Goal: Check status: Check status

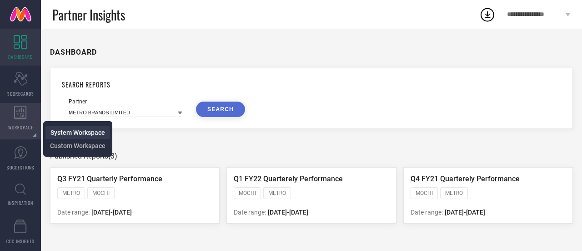
click at [86, 130] on span "System Workspace" at bounding box center [77, 132] width 55 height 7
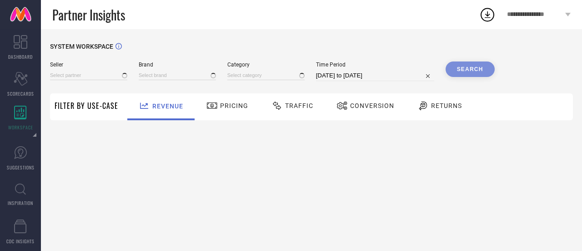
type input "All"
type input "1 STOP FASHION"
type input "All"
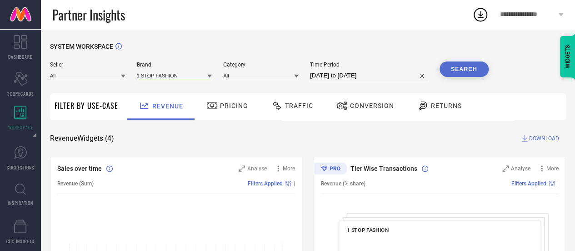
click at [159, 77] on input at bounding box center [175, 76] width 76 height 10
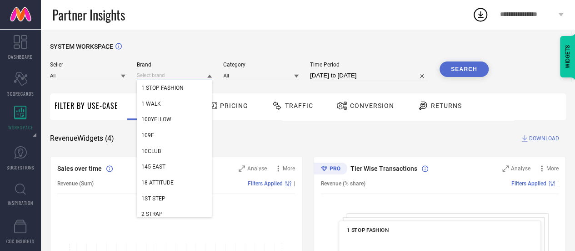
paste input "Outflits"
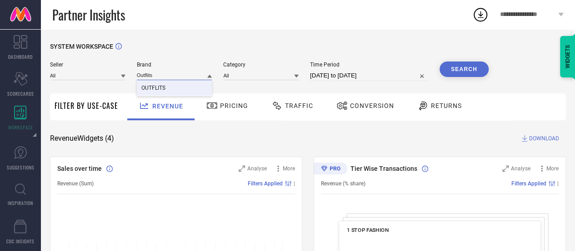
type input "Outflits"
click at [162, 89] on span "OUTFLITS" at bounding box center [153, 88] width 24 height 6
select select "7"
select select "2025"
select select "8"
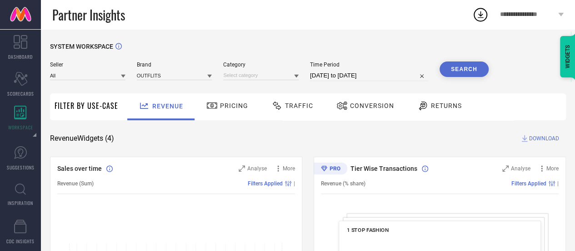
select select "2025"
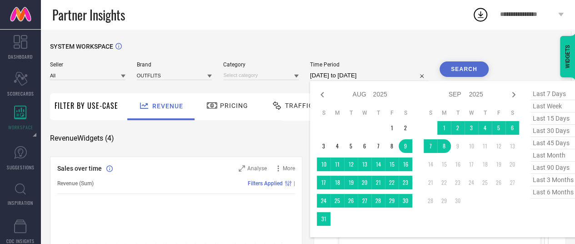
click at [379, 79] on input "[DATE] to [DATE]" at bounding box center [369, 75] width 118 height 11
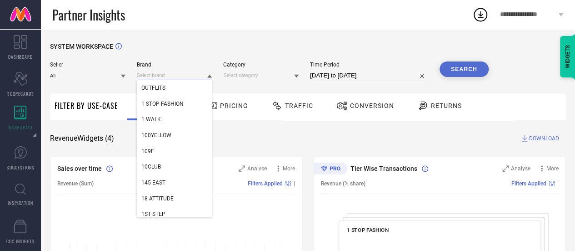
click at [186, 73] on input at bounding box center [175, 76] width 76 height 10
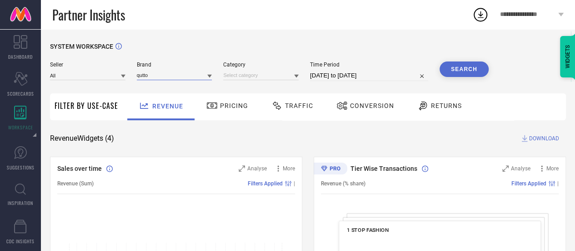
type input "quttos"
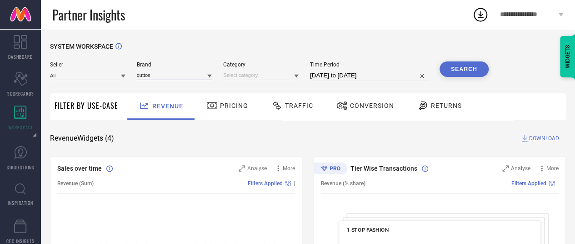
select select "7"
select select "2025"
select select "8"
select select "2025"
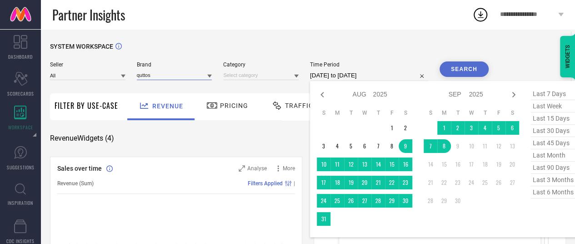
click at [359, 80] on input "[DATE] to [DATE]" at bounding box center [369, 75] width 118 height 11
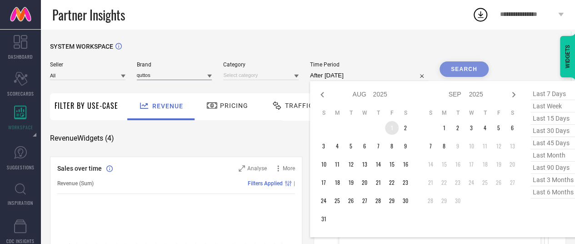
click at [393, 127] on td "1" at bounding box center [392, 128] width 14 height 14
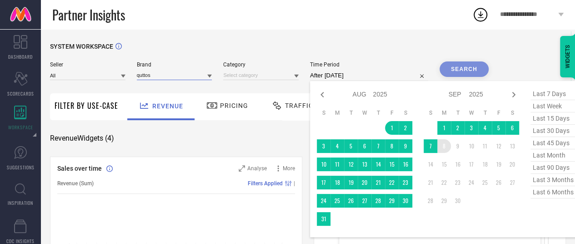
type input "[DATE] to [DATE]"
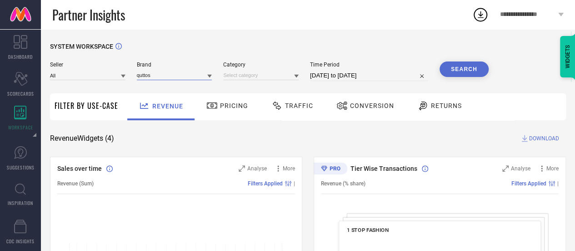
type input "quttos"
click at [466, 72] on button "Search" at bounding box center [464, 68] width 49 height 15
click at [466, 72] on div "Search" at bounding box center [464, 68] width 49 height 15
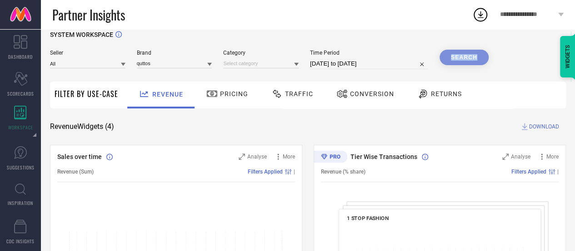
scroll to position [4, 0]
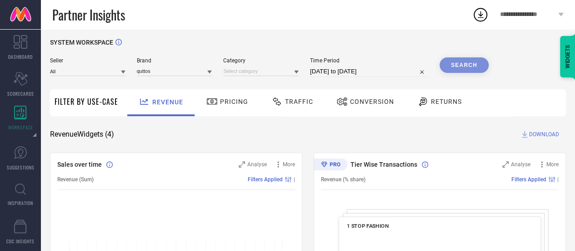
click at [227, 106] on div "Pricing" at bounding box center [227, 101] width 46 height 15
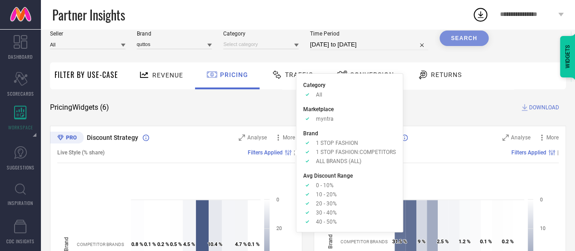
scroll to position [29, 0]
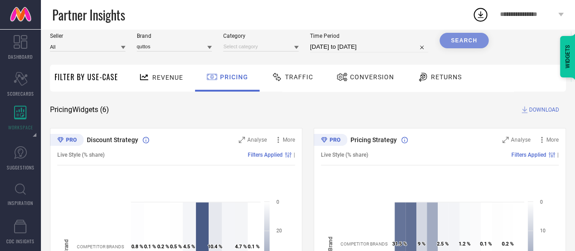
click at [299, 79] on span "Traffic" at bounding box center [299, 76] width 28 height 7
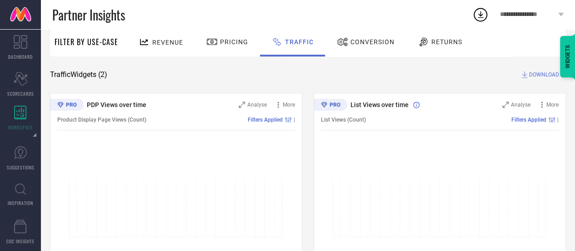
scroll to position [0, 0]
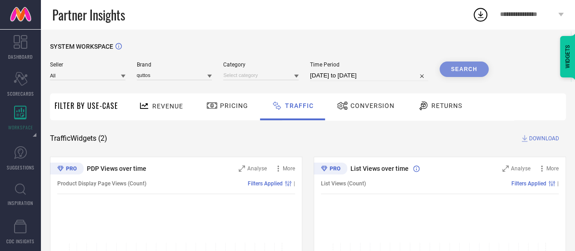
click at [360, 103] on span "Conversion" at bounding box center [373, 105] width 44 height 7
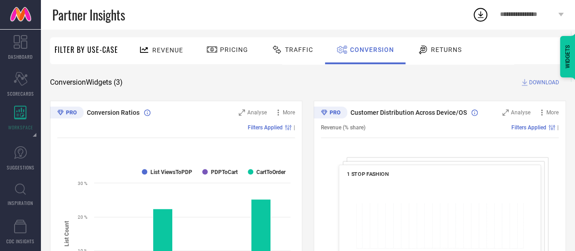
scroll to position [54, 0]
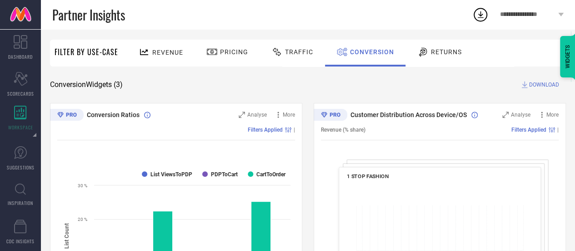
click at [439, 58] on div "Returns" at bounding box center [439, 51] width 49 height 15
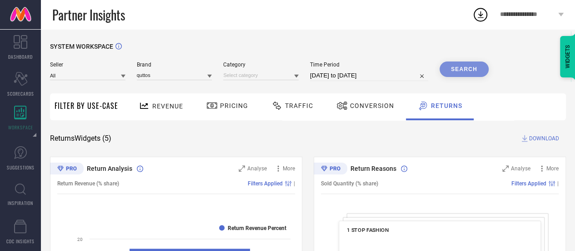
click at [214, 101] on icon at bounding box center [212, 105] width 11 height 11
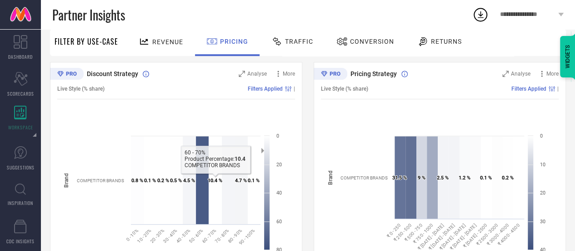
scroll to position [72, 0]
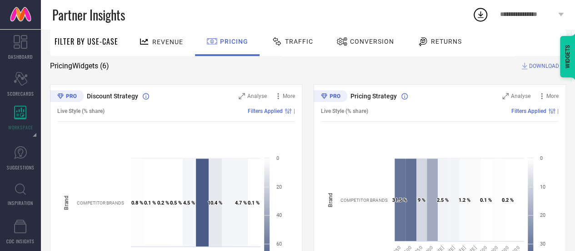
click at [540, 65] on span "DOWNLOAD" at bounding box center [544, 65] width 30 height 9
click at [159, 36] on div "Revenue" at bounding box center [160, 42] width 49 height 16
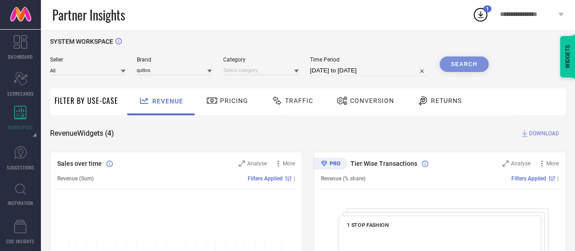
scroll to position [0, 0]
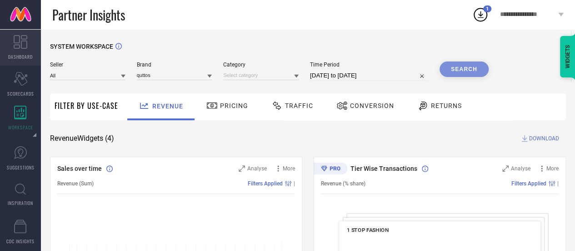
click at [15, 51] on link "DASHBOARD" at bounding box center [20, 47] width 41 height 36
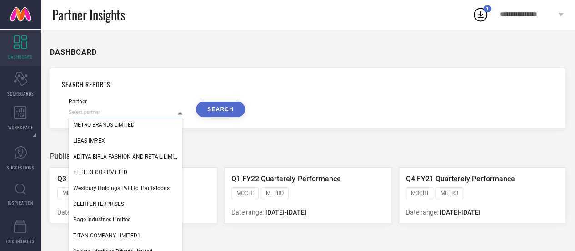
click at [152, 112] on input at bounding box center [126, 112] width 114 height 10
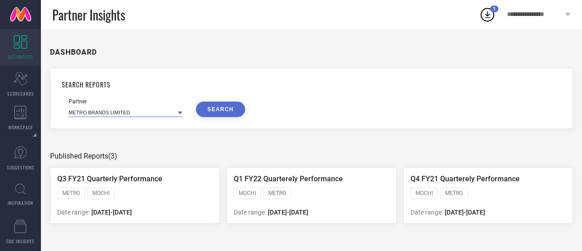
click at [152, 112] on input at bounding box center [126, 112] width 114 height 10
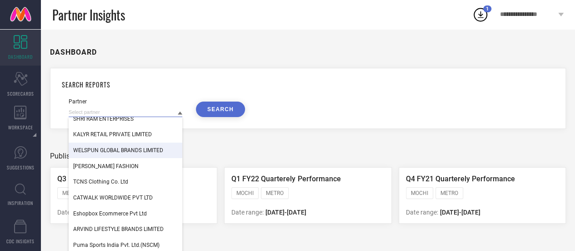
scroll to position [325, 0]
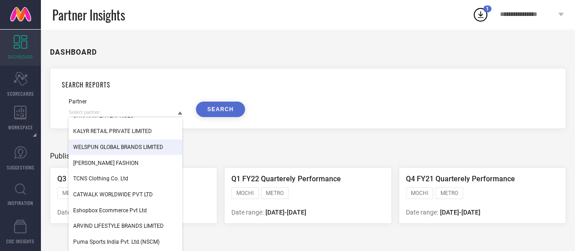
click at [275, 138] on div "DASHBOARD SEARCH REPORTS Partner PROMOD INDIA PVT LTD H & M [PERSON_NAME] & [PE…" at bounding box center [308, 140] width 534 height 222
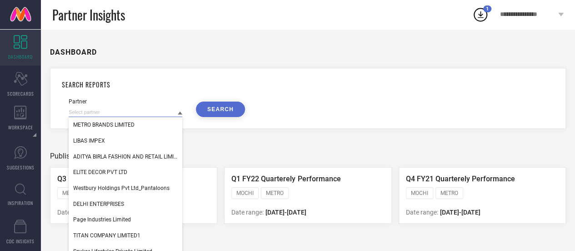
click at [161, 111] on input at bounding box center [126, 112] width 114 height 10
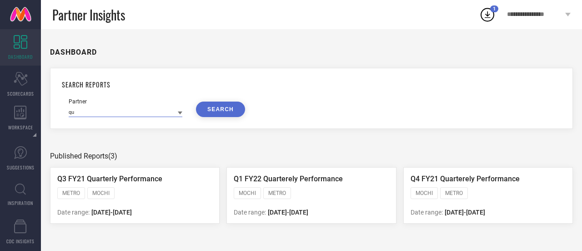
type input "q"
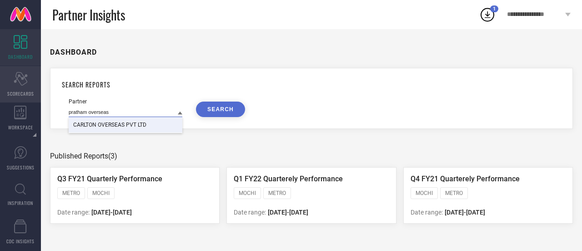
type input "pratham overseas"
click at [20, 91] on span "SCORECARDS" at bounding box center [20, 93] width 27 height 7
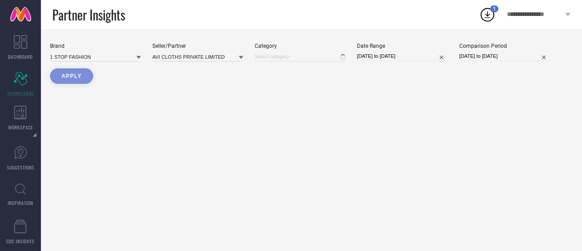
type input "All"
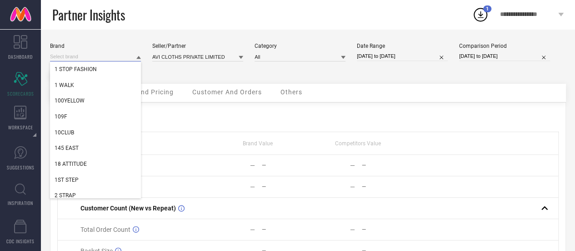
click at [123, 54] on input at bounding box center [95, 57] width 91 height 10
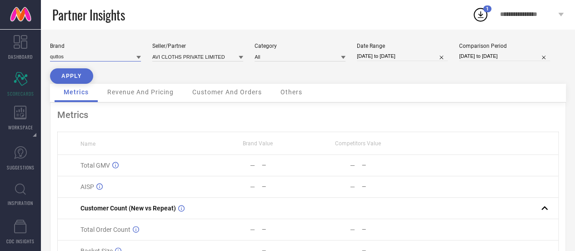
type input "quttos"
click at [73, 80] on button "APPLY" at bounding box center [71, 75] width 43 height 15
